Goal: Task Accomplishment & Management: Use online tool/utility

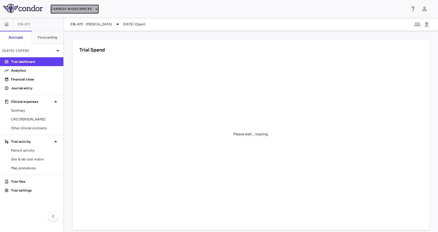
click at [79, 13] on button "Caribou Biosciences" at bounding box center [75, 9] width 48 height 9
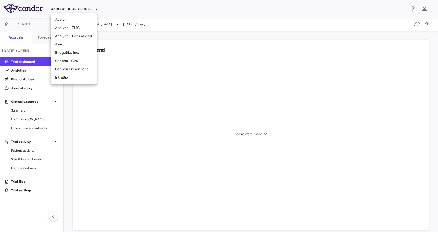
click at [73, 43] on li "Akero" at bounding box center [74, 44] width 46 height 8
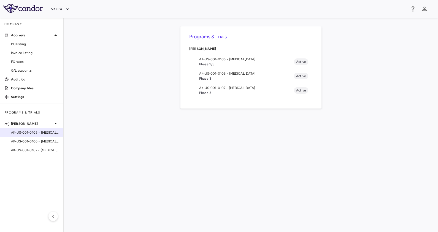
click at [43, 128] on div "AK-US-001-0105 • [MEDICAL_DATA]" at bounding box center [31, 132] width 63 height 9
click at [41, 129] on div "AK-US-001-0105 • [MEDICAL_DATA]" at bounding box center [31, 132] width 63 height 8
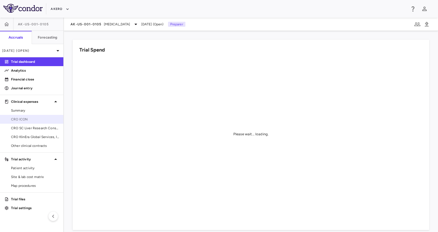
click at [42, 121] on span "CRO ICON" at bounding box center [35, 119] width 48 height 5
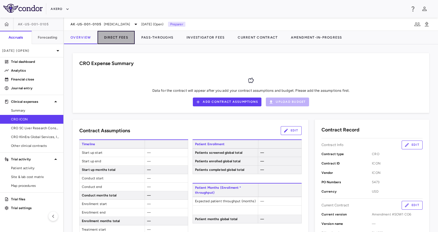
click at [119, 38] on button "Direct Fees" at bounding box center [115, 37] width 37 height 13
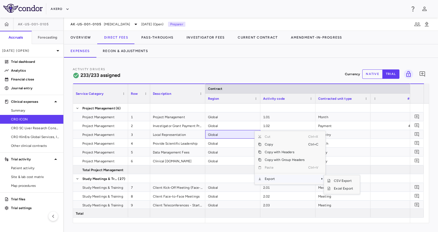
click at [277, 179] on span "Export" at bounding box center [284, 179] width 47 height 8
click at [341, 189] on span "Excel Export" at bounding box center [343, 188] width 26 height 8
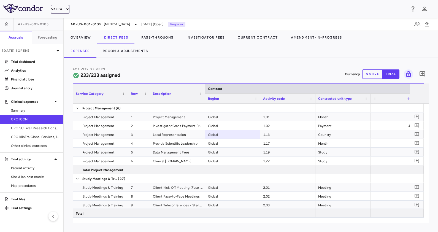
click at [58, 6] on button "Akero" at bounding box center [60, 9] width 18 height 9
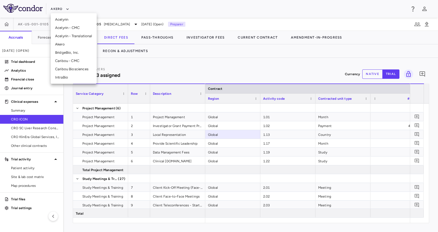
click at [70, 69] on li "Caribou Biosciences" at bounding box center [74, 69] width 46 height 8
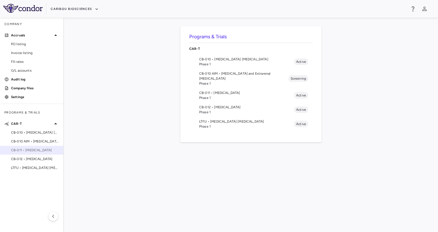
click at [30, 152] on span "CB-011 • [MEDICAL_DATA]" at bounding box center [35, 150] width 48 height 5
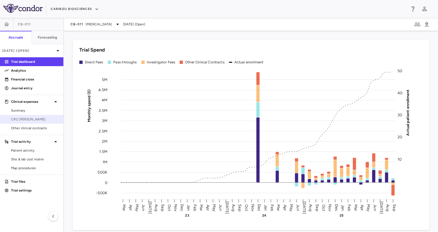
click at [35, 121] on span "CRO [PERSON_NAME]" at bounding box center [35, 119] width 48 height 5
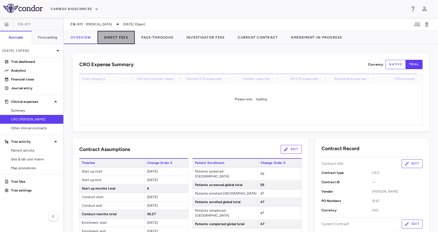
click at [122, 35] on button "Direct Fees" at bounding box center [115, 37] width 37 height 13
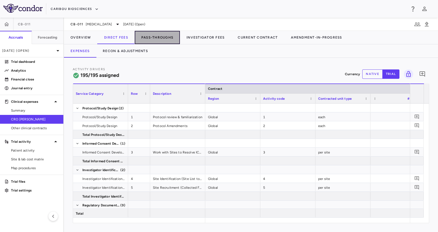
click at [148, 37] on button "Pass-Throughs" at bounding box center [157, 37] width 45 height 13
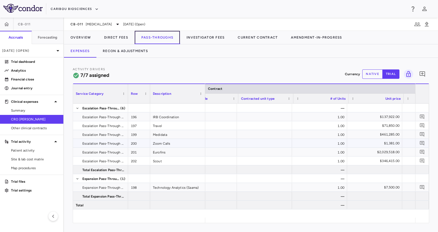
scroll to position [0, 78]
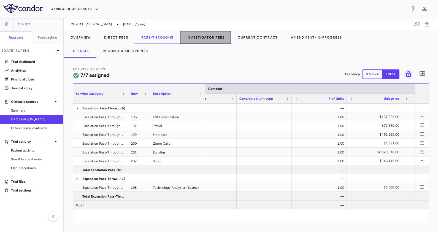
click at [189, 37] on button "Investigator Fees" at bounding box center [205, 37] width 51 height 13
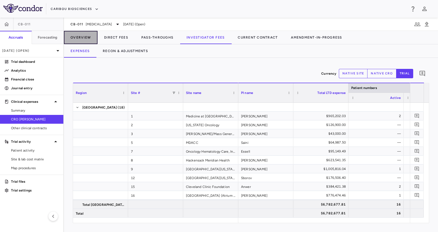
click at [80, 38] on button "Overview" at bounding box center [81, 37] width 34 height 13
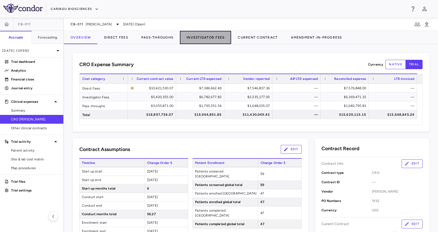
click at [213, 40] on button "Investigator Fees" at bounding box center [205, 37] width 51 height 13
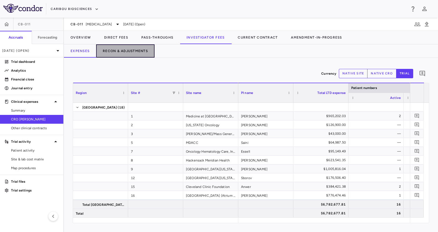
click at [136, 48] on button "Recon & Adjustments" at bounding box center [125, 50] width 58 height 13
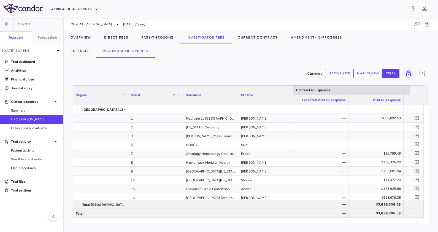
click at [340, 73] on button "native site" at bounding box center [339, 73] width 29 height 9
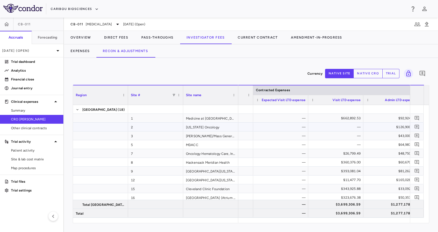
scroll to position [0, 59]
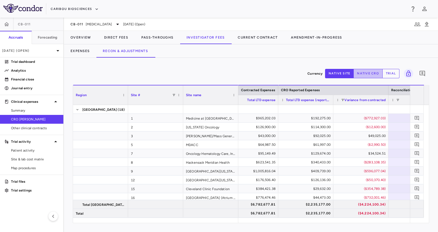
click at [364, 72] on button "native cro" at bounding box center [367, 73] width 29 height 9
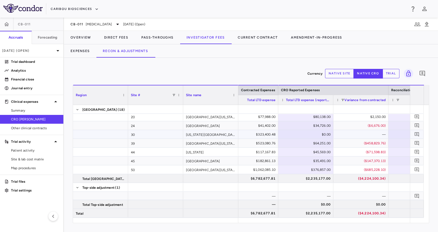
type button "native"
